Goal: Information Seeking & Learning: Find specific fact

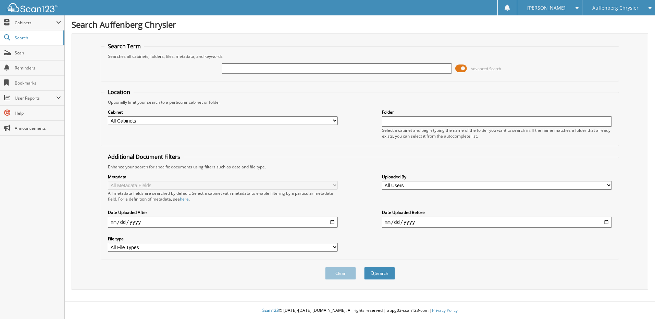
click at [278, 66] on input "text" at bounding box center [337, 68] width 230 height 10
type input "238736"
click at [364, 267] on button "Search" at bounding box center [379, 273] width 31 height 13
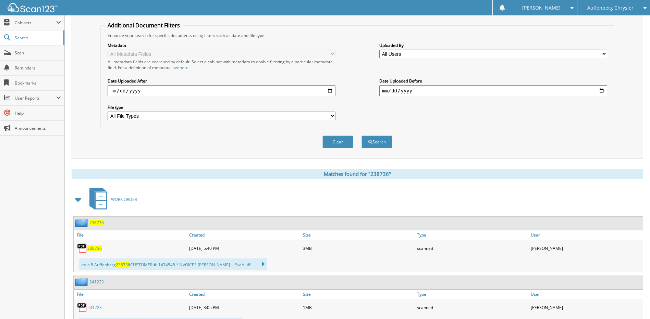
scroll to position [171, 0]
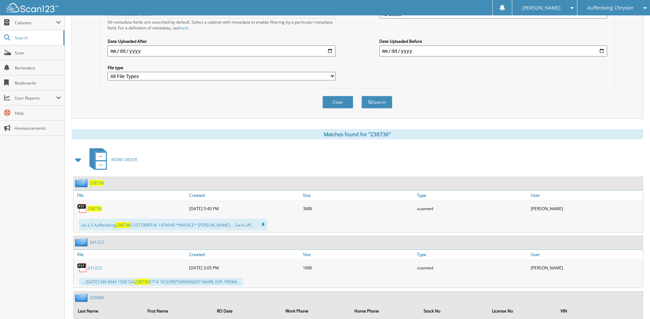
click at [96, 211] on span "238736" at bounding box center [94, 209] width 14 height 6
